Goal: Check status: Check status

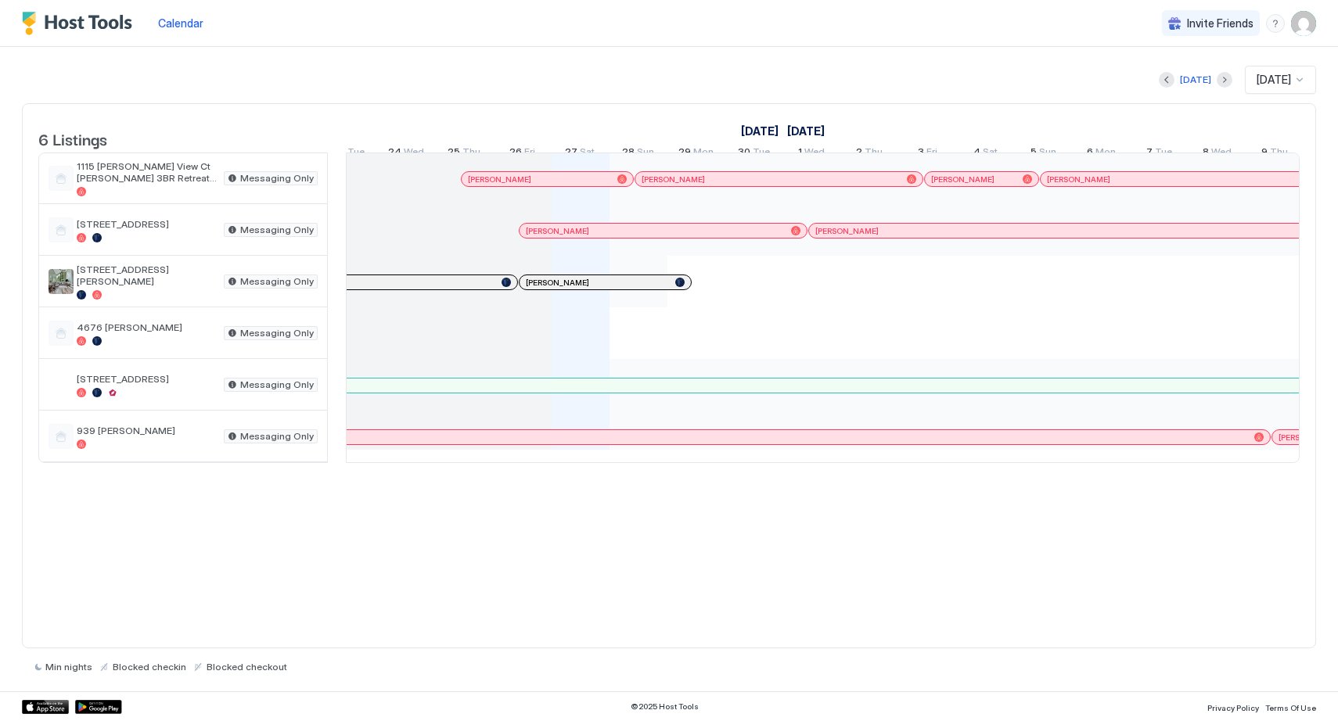
click at [760, 185] on div at bounding box center [760, 179] width 13 height 13
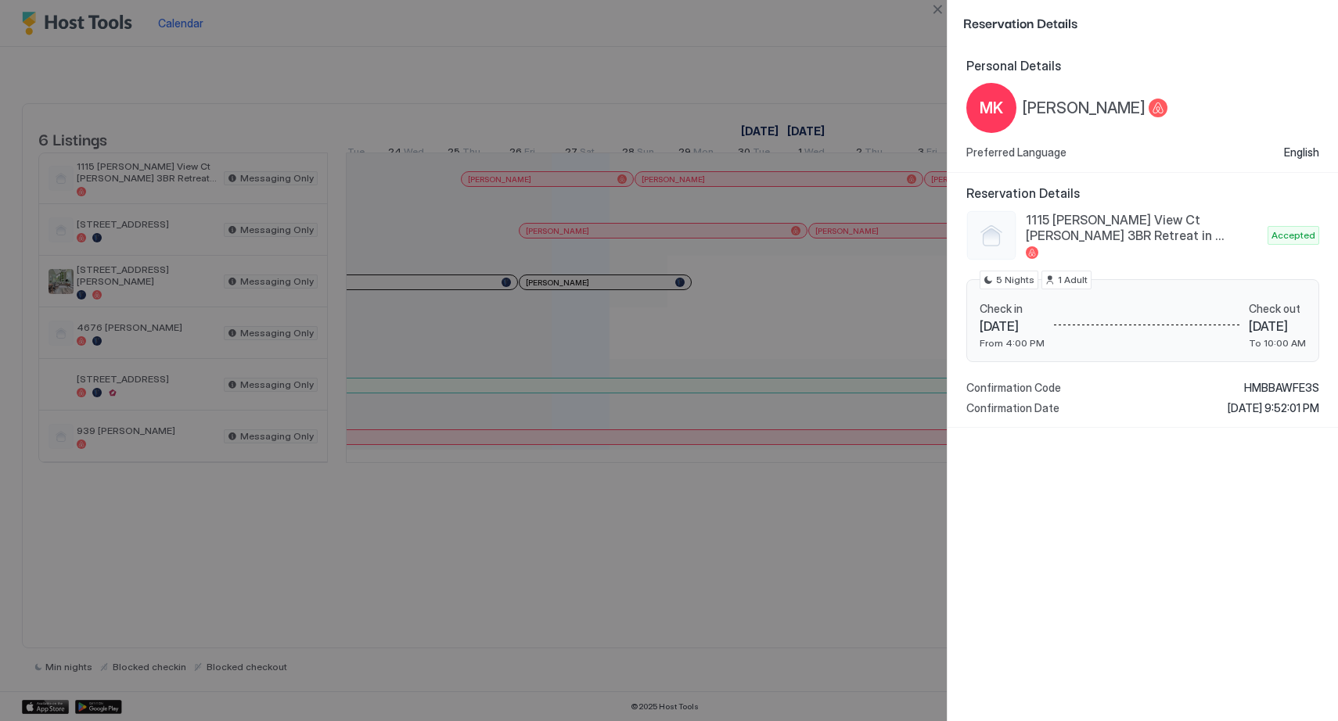
click at [883, 558] on div at bounding box center [669, 360] width 1338 height 721
click at [1168, 188] on span "Reservation Details" at bounding box center [1142, 193] width 353 height 16
click at [915, 27] on div at bounding box center [669, 360] width 1338 height 721
click at [907, 39] on div at bounding box center [669, 360] width 1338 height 721
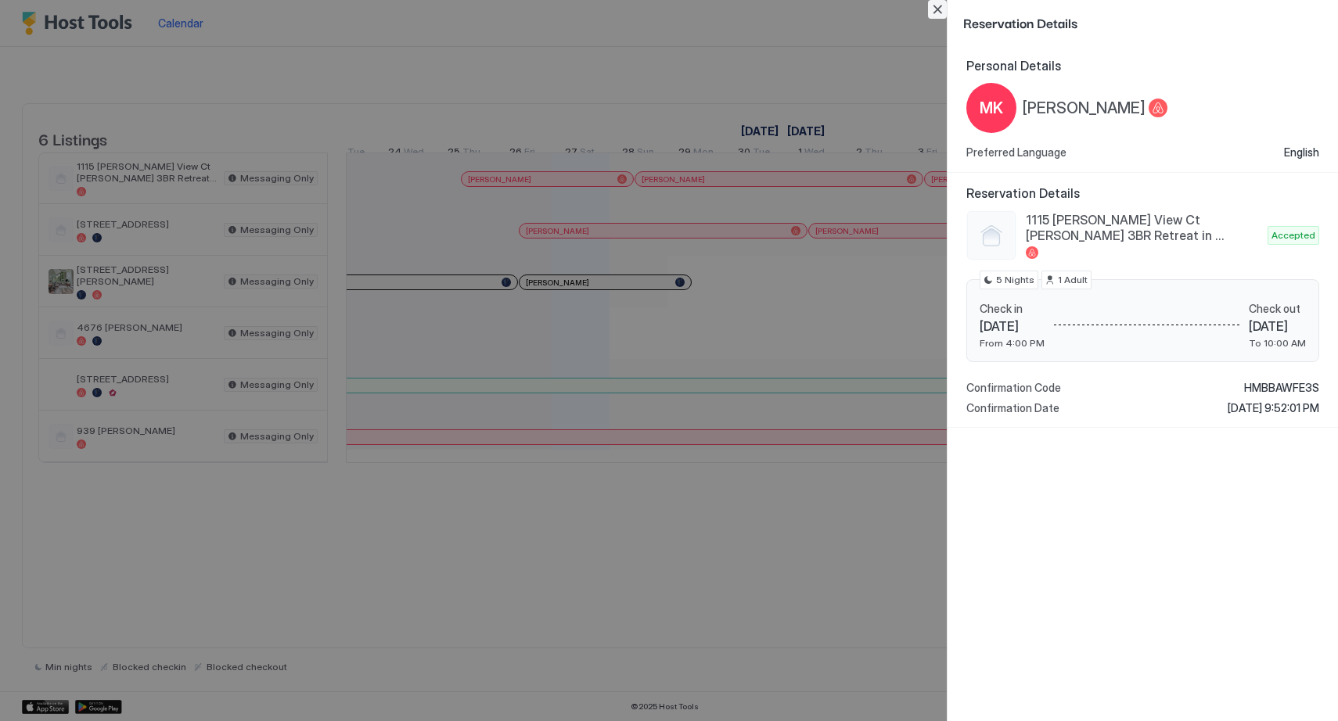
click at [937, 6] on button "Close" at bounding box center [937, 9] width 19 height 19
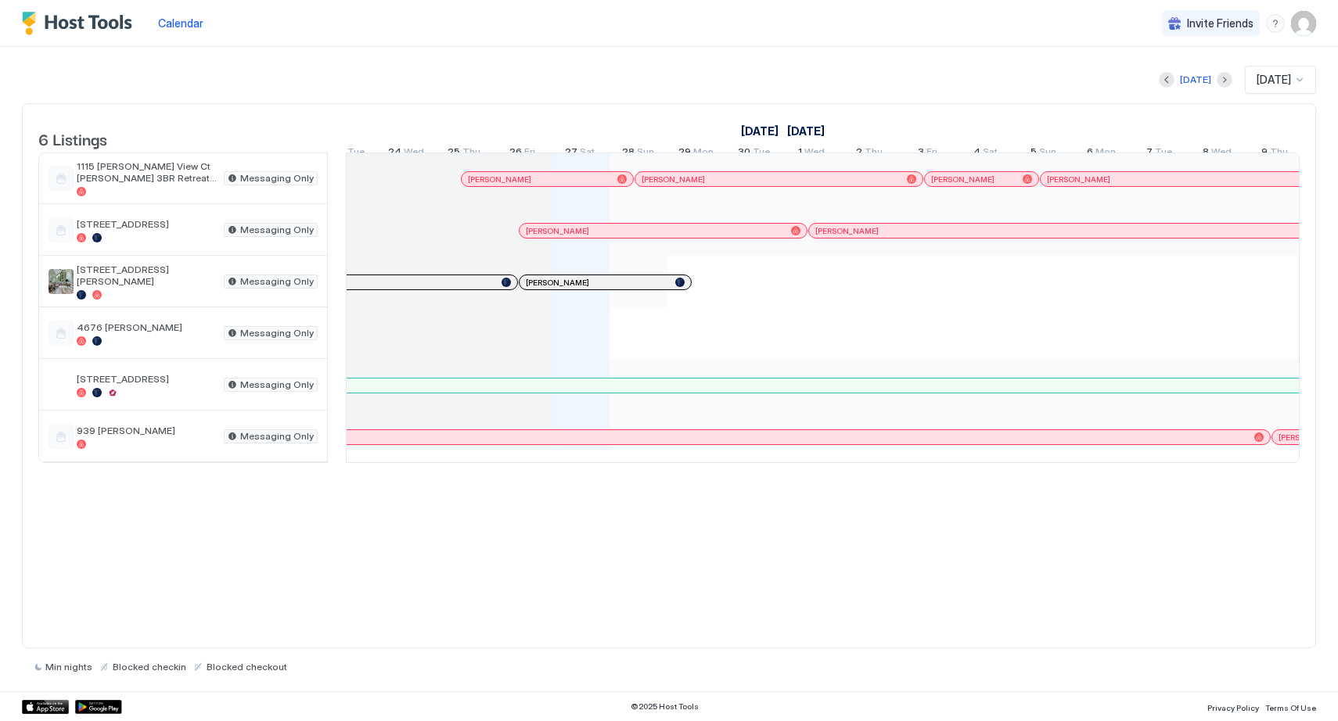
click at [844, 185] on div at bounding box center [844, 179] width 13 height 13
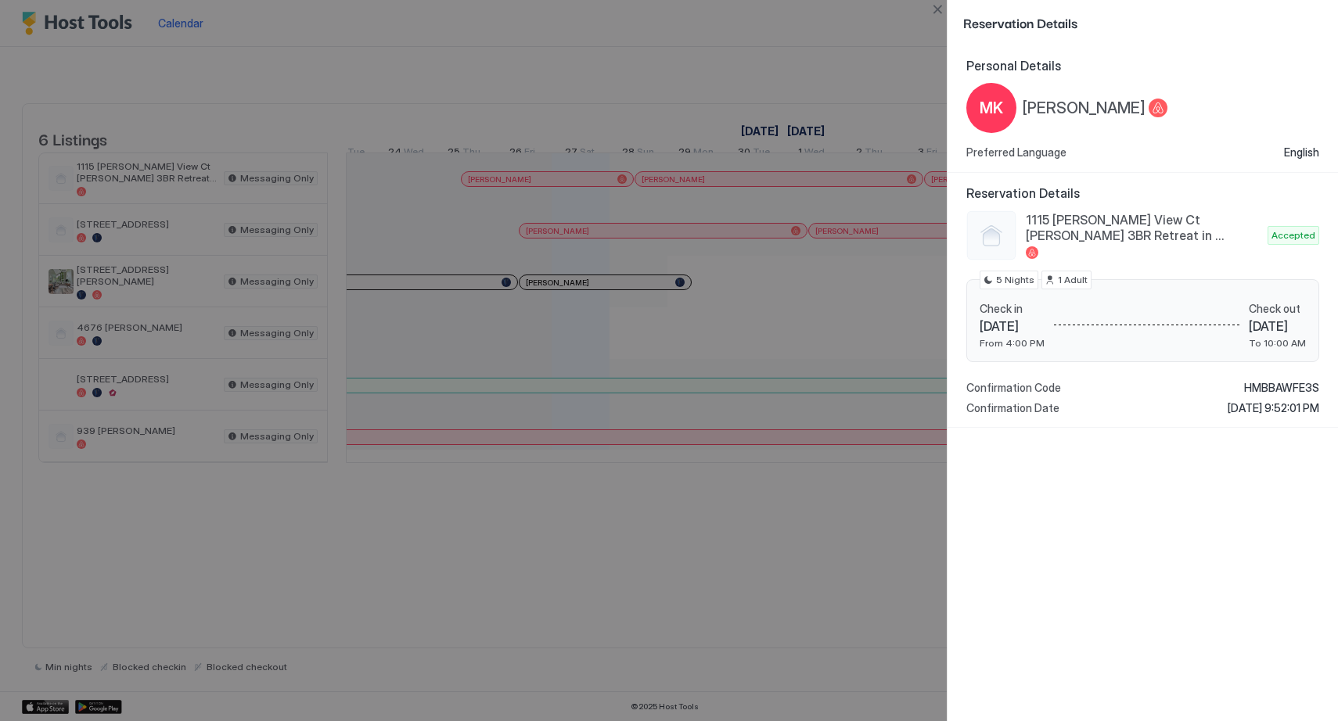
click at [972, 110] on div "MK" at bounding box center [991, 108] width 50 height 50
click at [940, 8] on button "Close" at bounding box center [937, 9] width 19 height 19
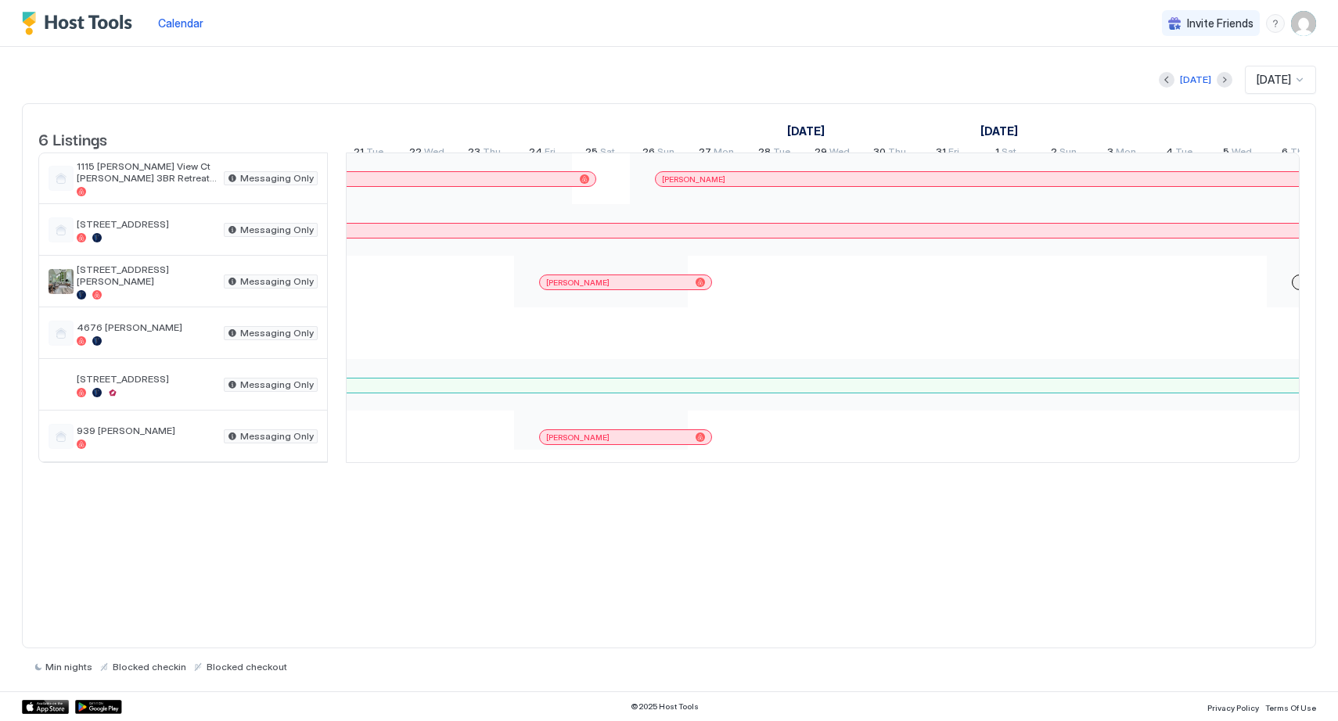
click at [891, 238] on div at bounding box center [883, 231] width 3235 height 14
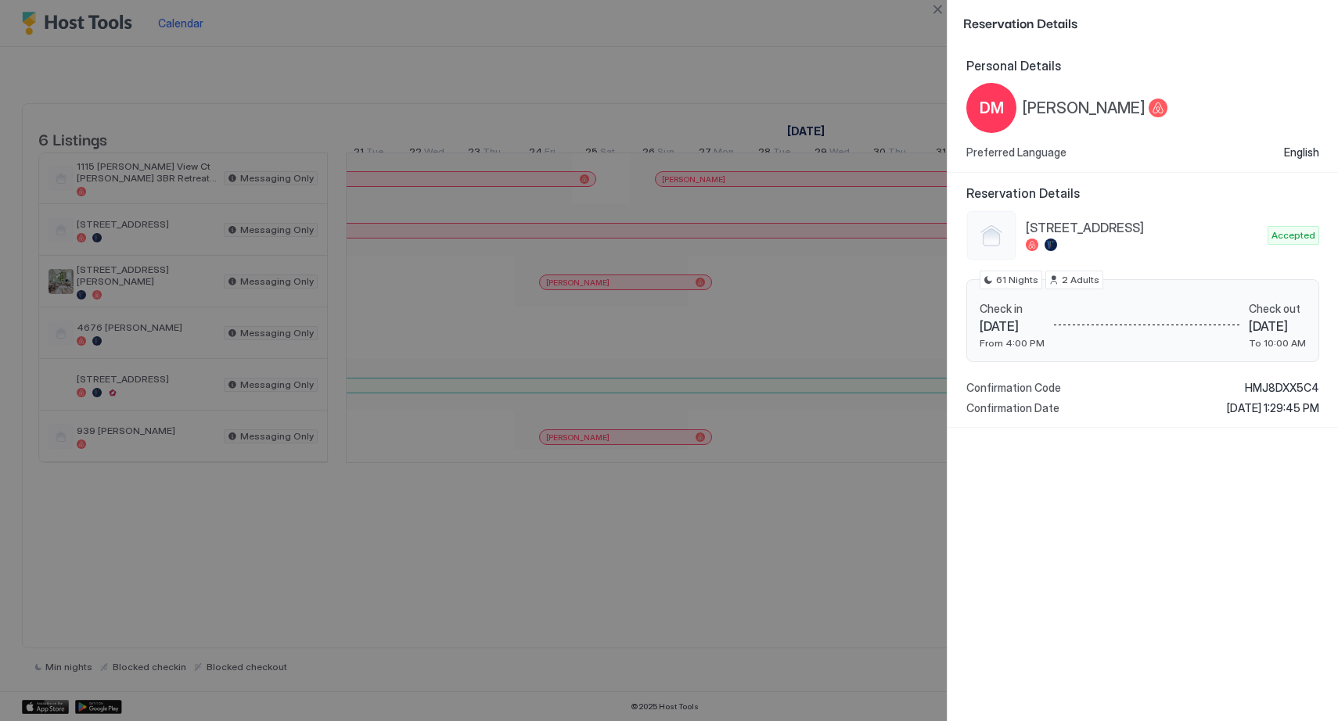
click at [819, 102] on div at bounding box center [669, 360] width 1338 height 721
click at [889, 119] on div at bounding box center [669, 360] width 1338 height 721
click at [865, 203] on div at bounding box center [669, 360] width 1338 height 721
click at [868, 252] on div at bounding box center [669, 360] width 1338 height 721
click at [1231, 76] on div "Personal Details [PERSON_NAME] Preferred Language English" at bounding box center [1142, 109] width 353 height 102
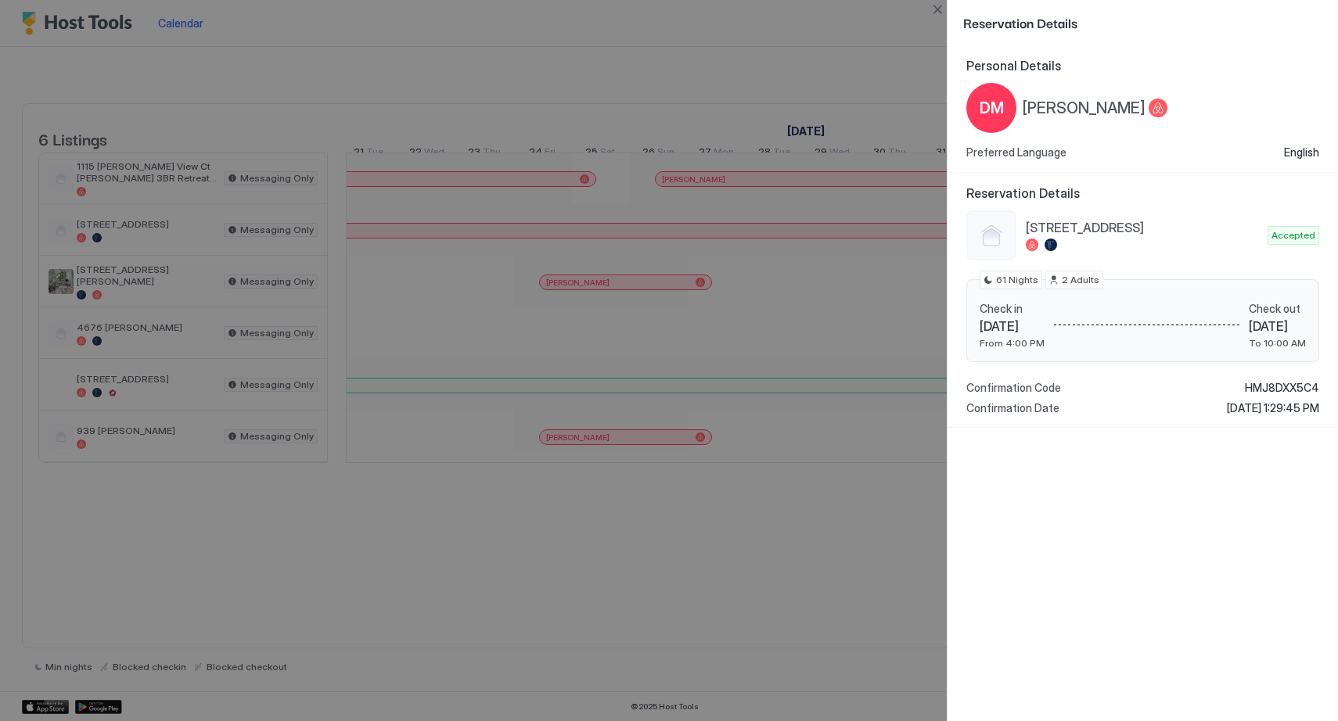
click at [993, 44] on div "Reservation Details" at bounding box center [1142, 22] width 390 height 45
click at [939, 13] on button "Close" at bounding box center [937, 9] width 19 height 19
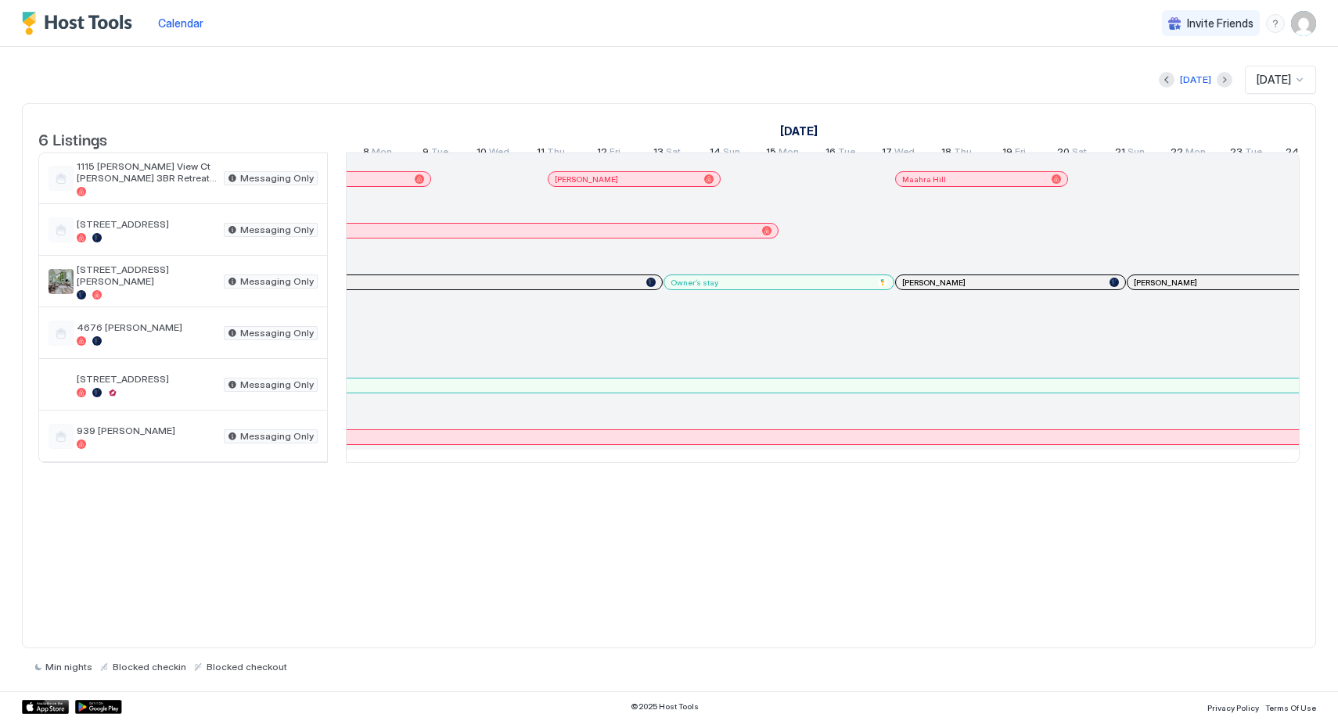
click at [528, 393] on div at bounding box center [1066, 386] width 3235 height 14
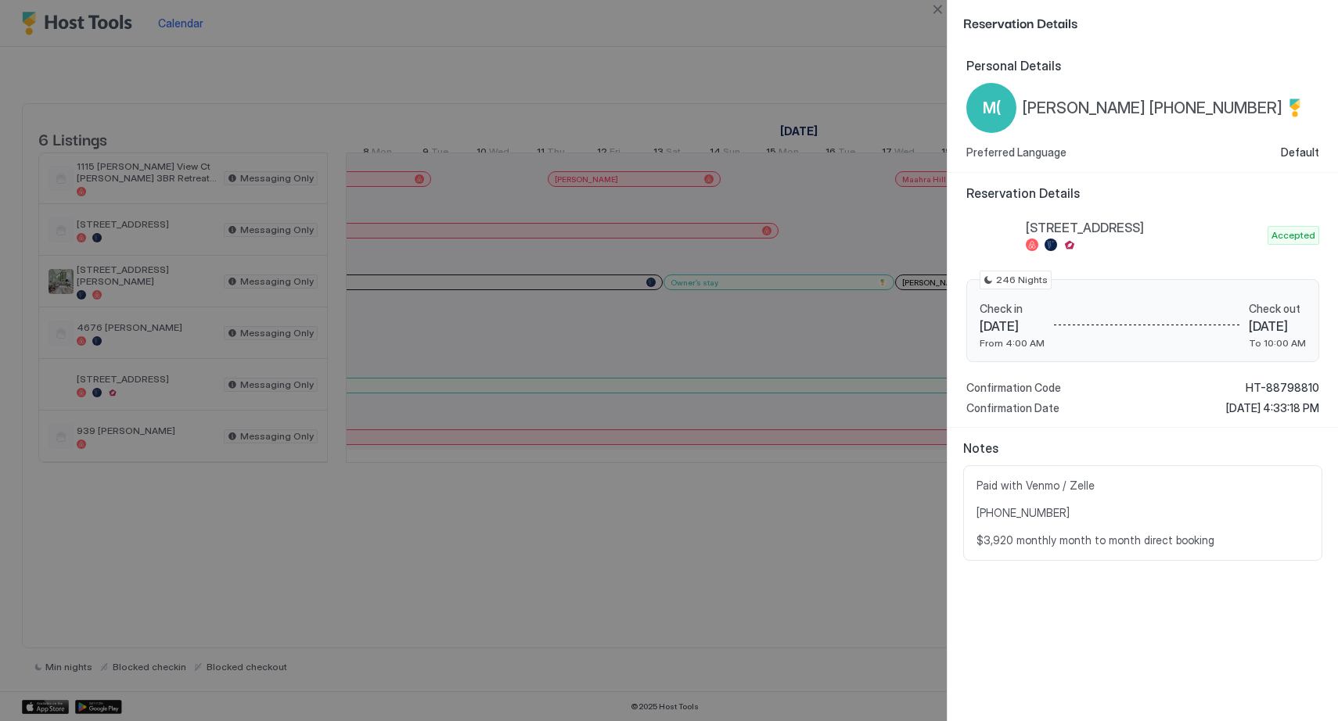
click at [1218, 38] on div "Reservation Details" at bounding box center [1142, 22] width 390 height 45
click at [861, 569] on div at bounding box center [669, 360] width 1338 height 721
click at [875, 83] on div at bounding box center [669, 360] width 1338 height 721
click at [934, 5] on button "Close" at bounding box center [937, 9] width 19 height 19
